Goal: Task Accomplishment & Management: Use online tool/utility

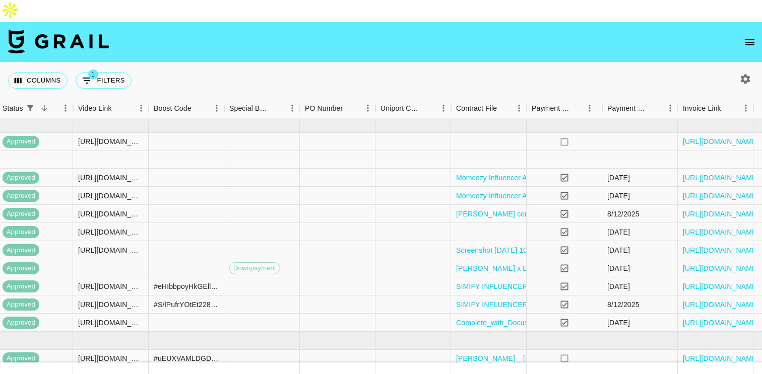
scroll to position [0, 861]
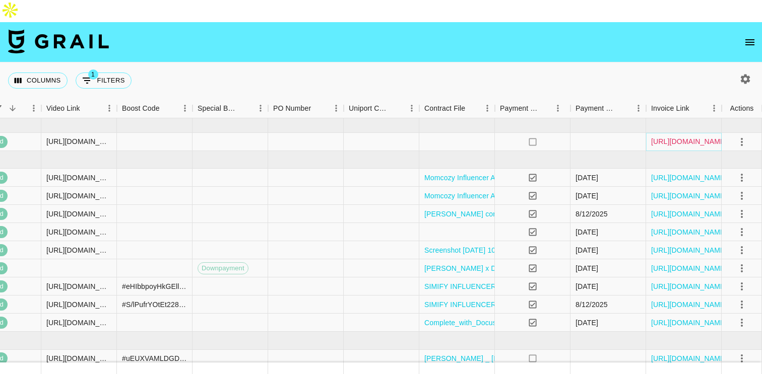
click at [682, 137] on link "[URL][DOMAIN_NAME]" at bounding box center [689, 142] width 76 height 10
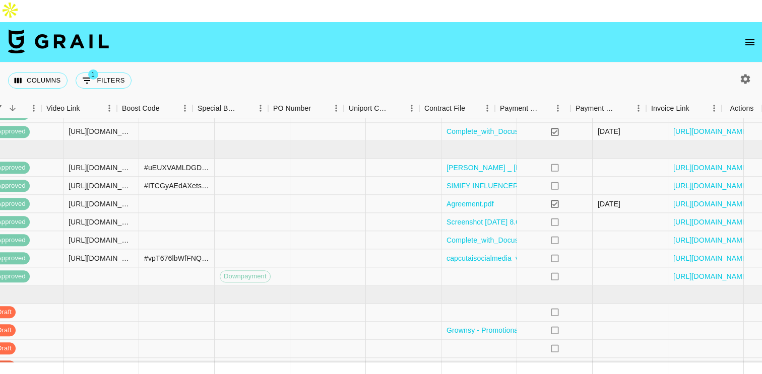
scroll to position [191, 861]
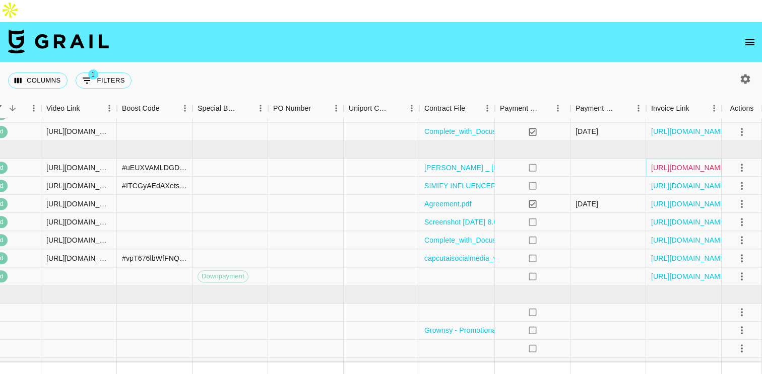
click at [656, 163] on link "[URL][DOMAIN_NAME]" at bounding box center [689, 168] width 76 height 10
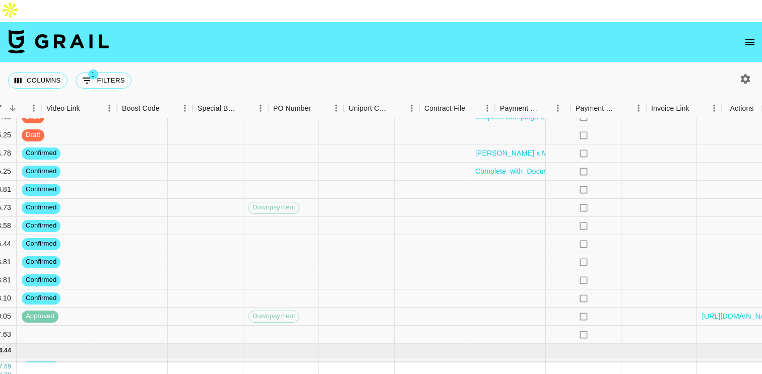
scroll to position [459, 861]
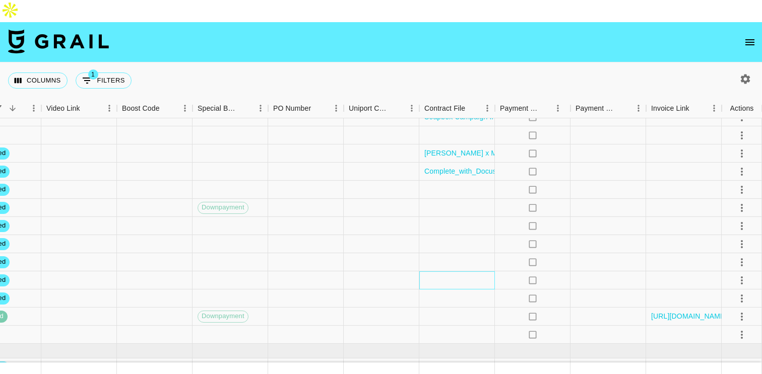
click at [477, 272] on div at bounding box center [457, 281] width 76 height 18
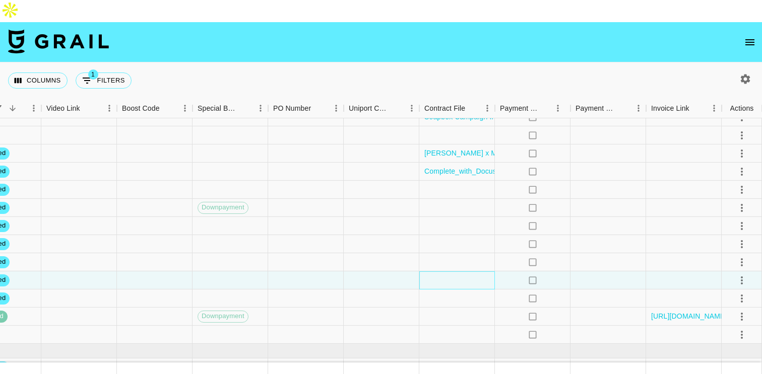
click at [477, 272] on div at bounding box center [457, 281] width 76 height 18
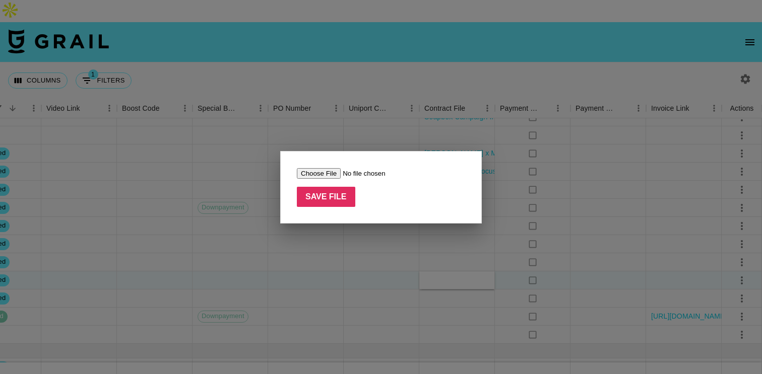
click at [322, 174] on input "file" at bounding box center [360, 173] width 127 height 11
type input "C:\fakepath\Sacheu CREATOR AGREEMENT_ [PERSON_NAME] Signed.pdf"
click at [316, 195] on input "Save File" at bounding box center [326, 197] width 58 height 20
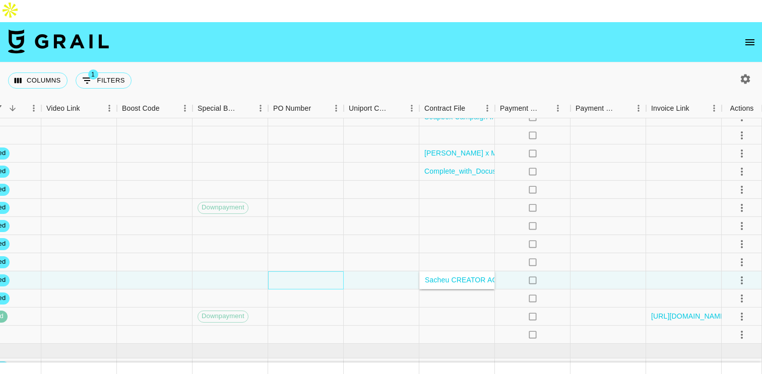
click at [331, 272] on div at bounding box center [306, 281] width 76 height 18
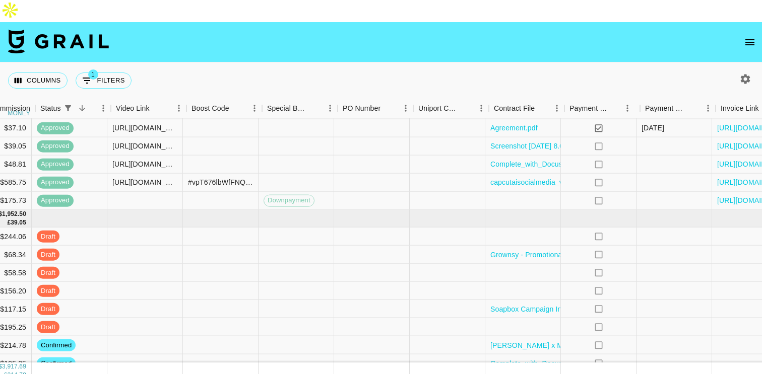
scroll to position [267, 798]
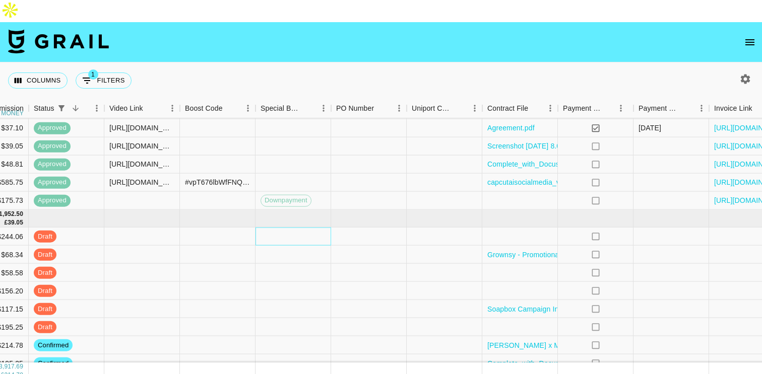
click at [280, 228] on div at bounding box center [293, 237] width 76 height 18
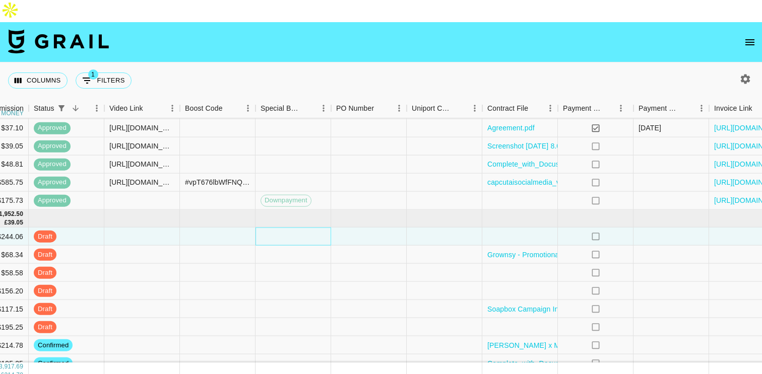
click at [280, 228] on div at bounding box center [293, 237] width 76 height 18
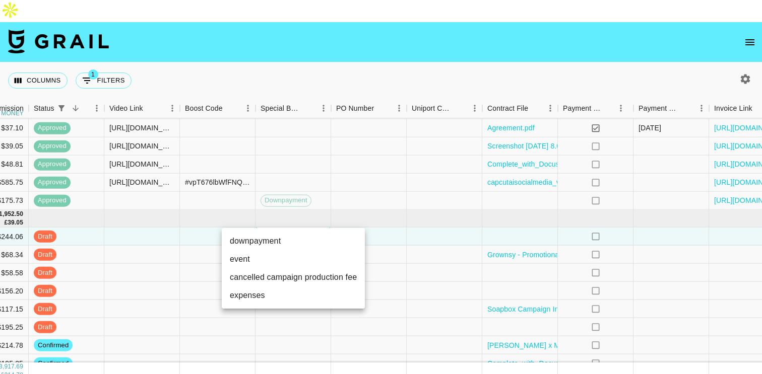
click at [271, 239] on li "downpayment" at bounding box center [293, 241] width 143 height 18
type input "downpayment"
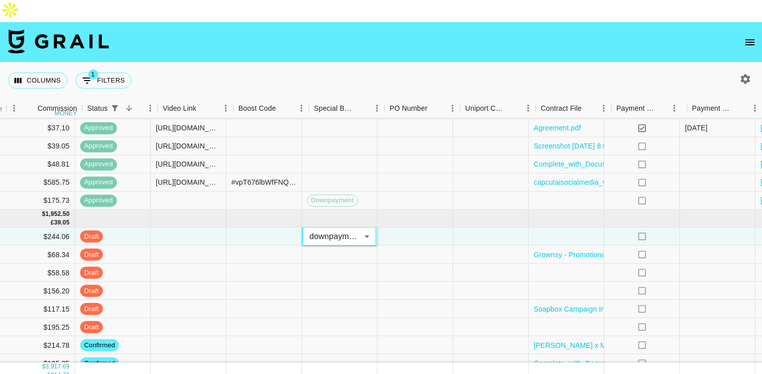
scroll to position [267, 731]
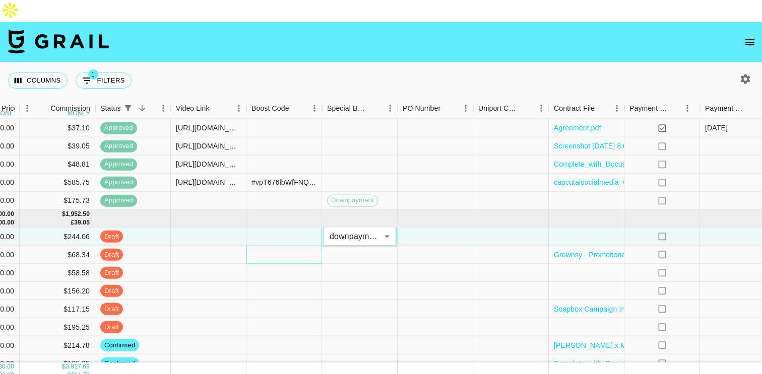
click at [251, 246] on div at bounding box center [284, 255] width 76 height 18
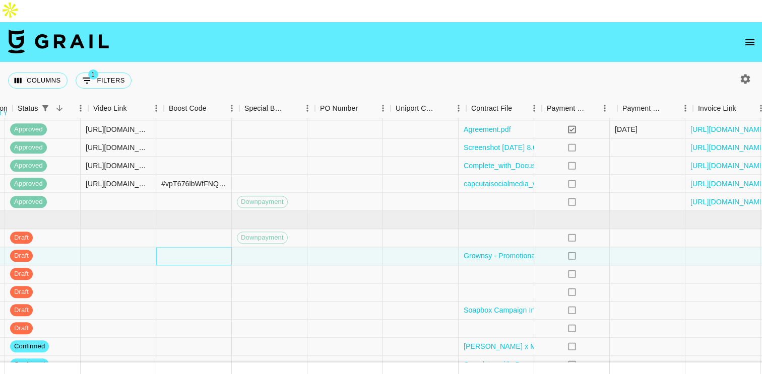
scroll to position [266, 861]
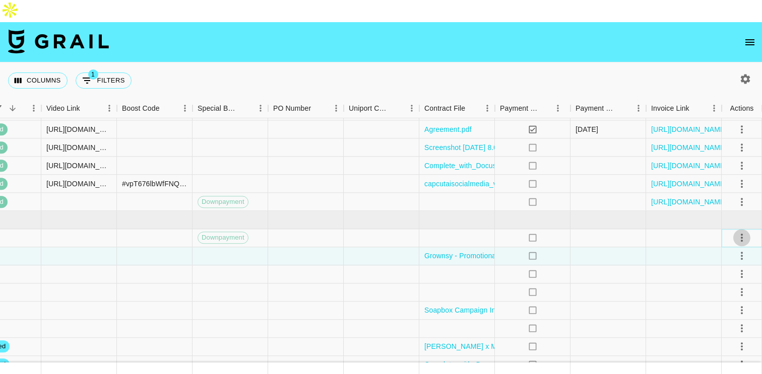
click at [739, 232] on icon "select merge strategy" at bounding box center [742, 238] width 12 height 12
click at [713, 311] on div "Approve" at bounding box center [719, 310] width 31 height 12
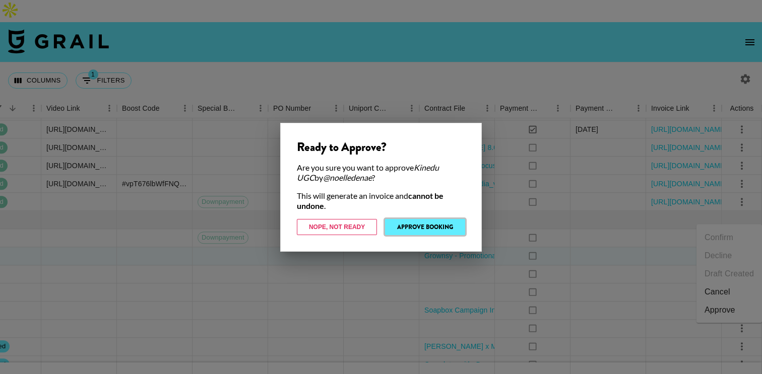
click at [416, 222] on button "Approve Booking" at bounding box center [425, 227] width 80 height 16
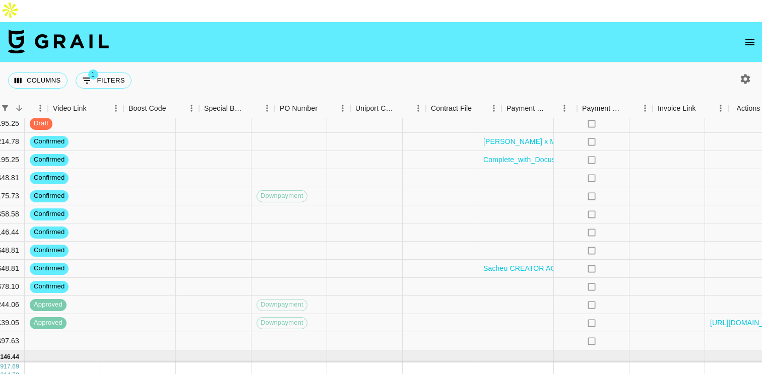
scroll to position [453, 861]
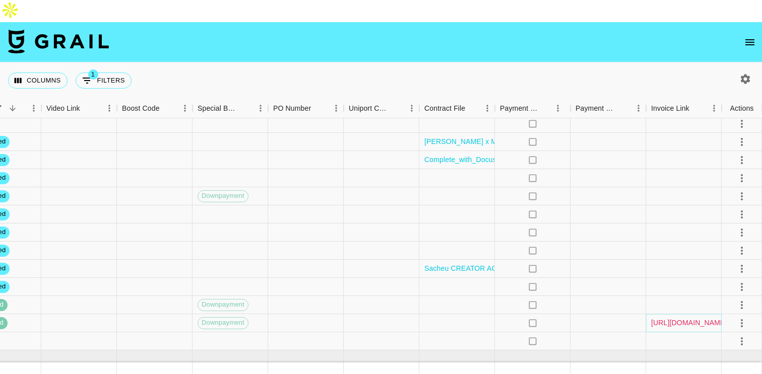
click at [705, 318] on link "[URL][DOMAIN_NAME]" at bounding box center [689, 323] width 76 height 10
